Goal: Transaction & Acquisition: Subscribe to service/newsletter

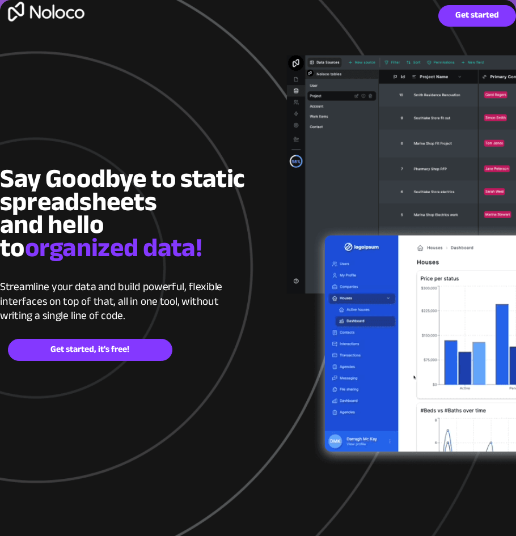
click at [93, 348] on span "Get started, it's free!" at bounding box center [89, 349] width 163 height 10
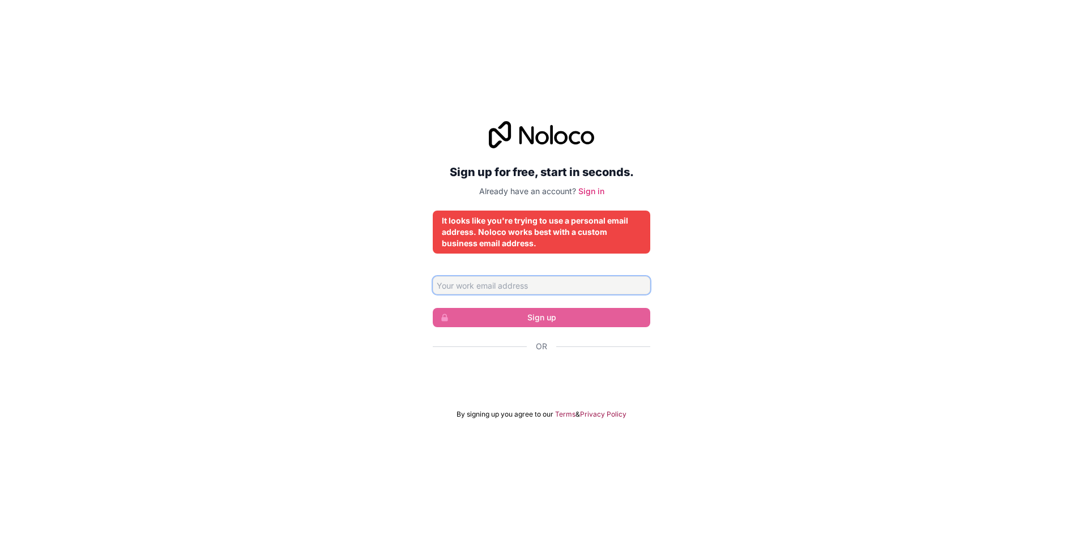
click at [523, 288] on input "Email address" at bounding box center [542, 285] width 218 height 18
click at [351, 298] on div "Sign up for free, start in seconds. Already have an account? Sign in It looks l…" at bounding box center [541, 270] width 1083 height 330
